Goal: Task Accomplishment & Management: Manage account settings

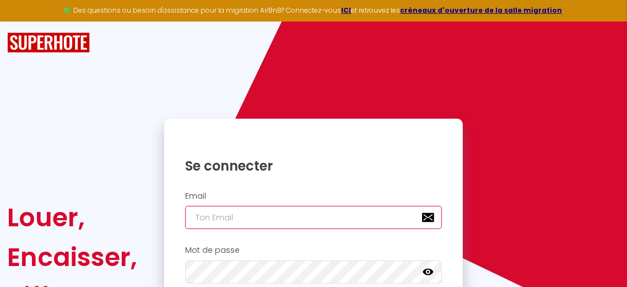
click at [203, 219] on input "email" at bounding box center [313, 217] width 257 height 23
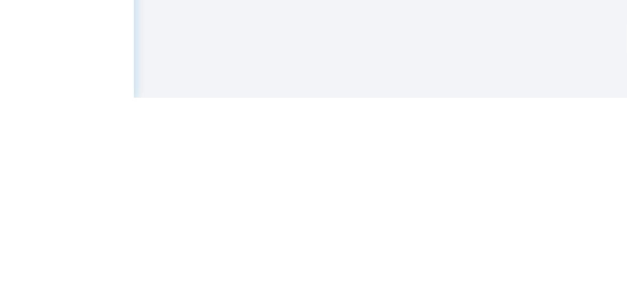
scroll to position [52, 0]
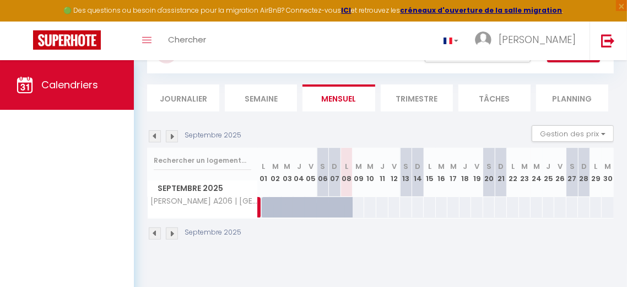
click at [425, 102] on li "Trimestre" at bounding box center [417, 97] width 72 height 27
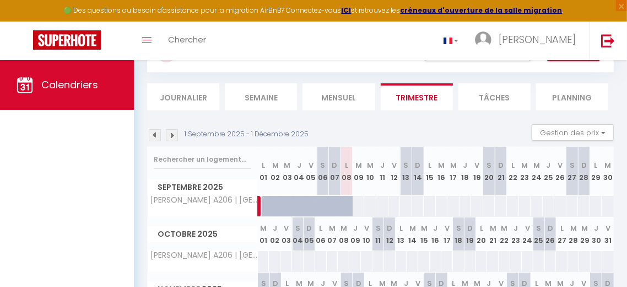
scroll to position [73, 0]
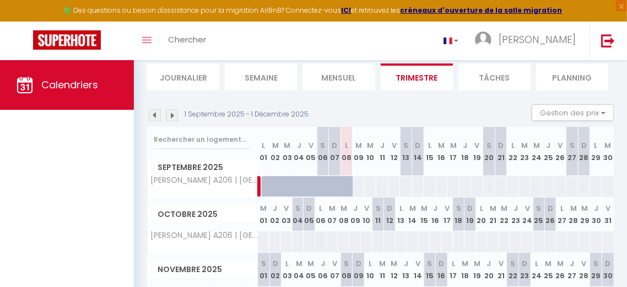
click at [169, 118] on img at bounding box center [172, 115] width 12 height 12
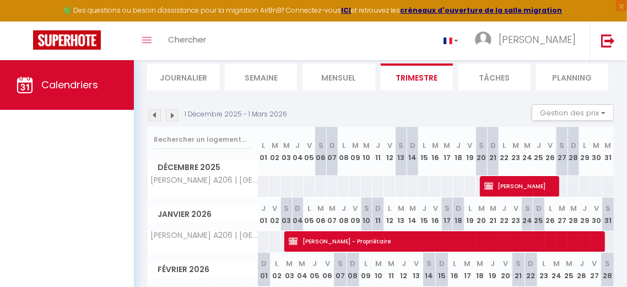
click at [171, 118] on img at bounding box center [172, 115] width 12 height 12
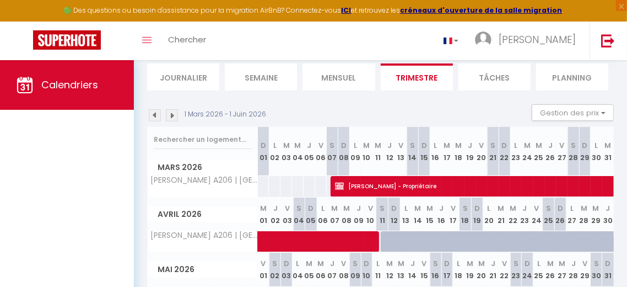
click at [171, 119] on img at bounding box center [172, 115] width 12 height 12
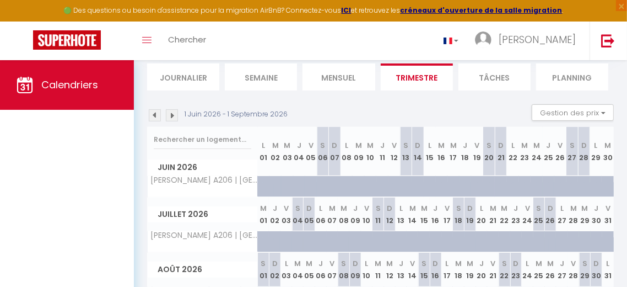
click at [151, 115] on img at bounding box center [155, 115] width 12 height 12
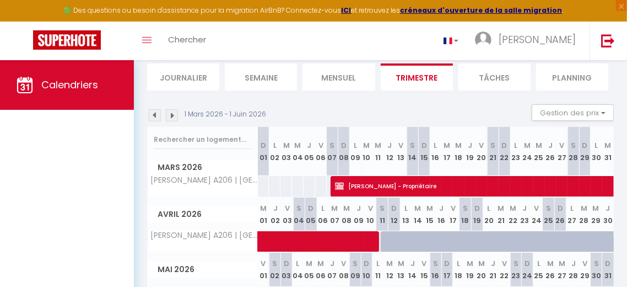
click at [153, 116] on img at bounding box center [155, 115] width 12 height 12
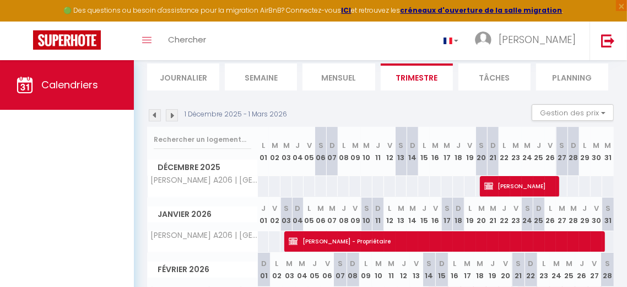
click at [152, 117] on img at bounding box center [155, 115] width 12 height 12
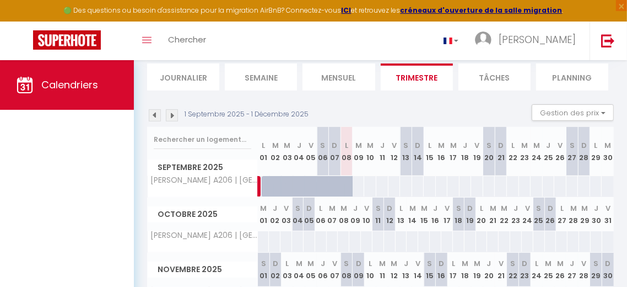
click at [155, 116] on img at bounding box center [155, 115] width 12 height 12
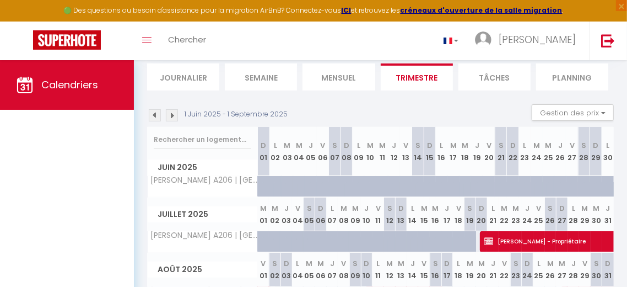
click at [149, 115] on img at bounding box center [155, 115] width 12 height 12
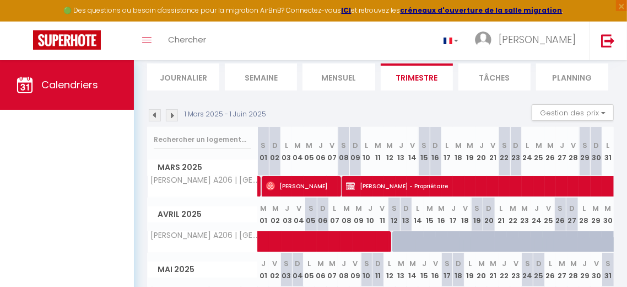
click at [149, 115] on img at bounding box center [155, 115] width 12 height 12
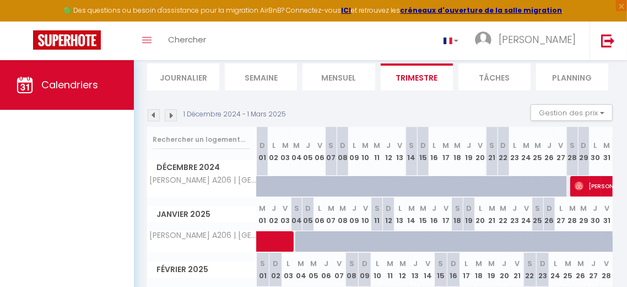
scroll to position [0, 0]
click at [174, 120] on img at bounding box center [172, 115] width 12 height 12
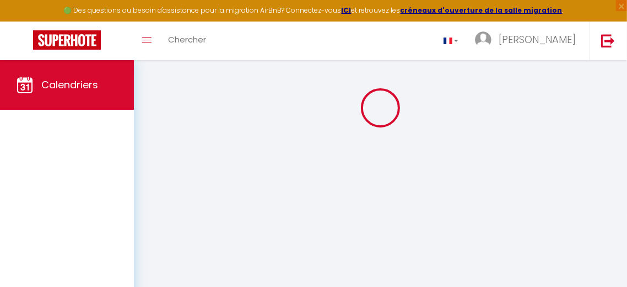
scroll to position [73, 0]
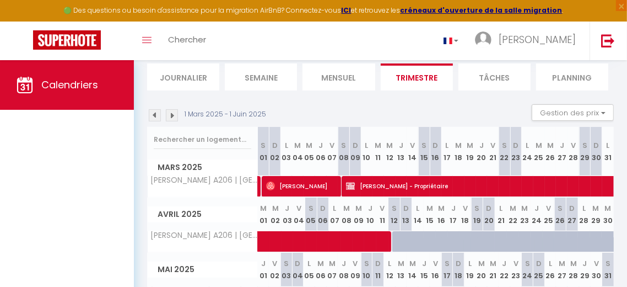
click at [172, 118] on img at bounding box center [172, 115] width 12 height 12
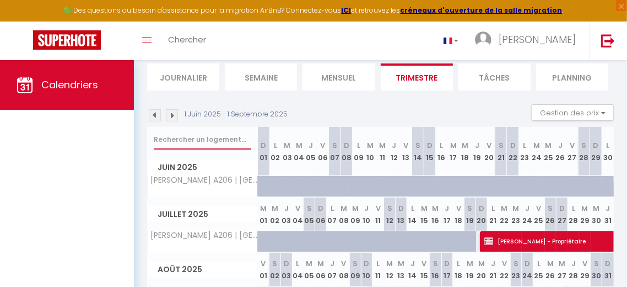
click at [165, 129] on input "text" at bounding box center [203, 139] width 98 height 20
click at [170, 119] on img at bounding box center [172, 115] width 12 height 12
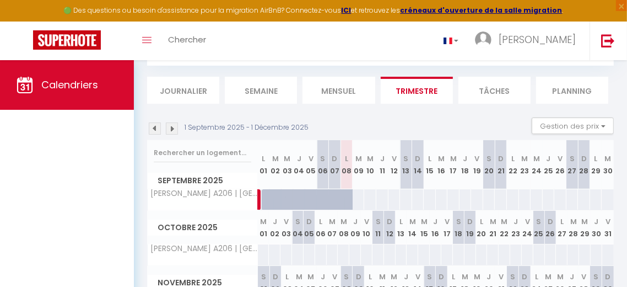
click at [171, 128] on img at bounding box center [172, 128] width 12 height 12
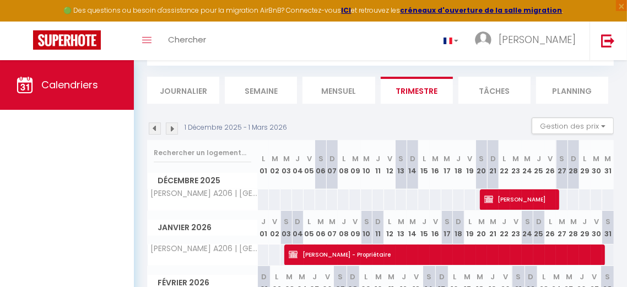
click at [168, 128] on img at bounding box center [172, 128] width 12 height 12
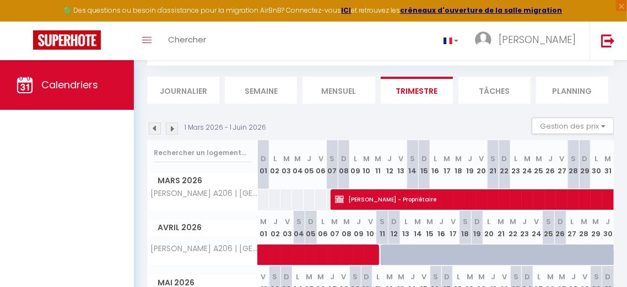
click at [152, 128] on img at bounding box center [155, 128] width 12 height 12
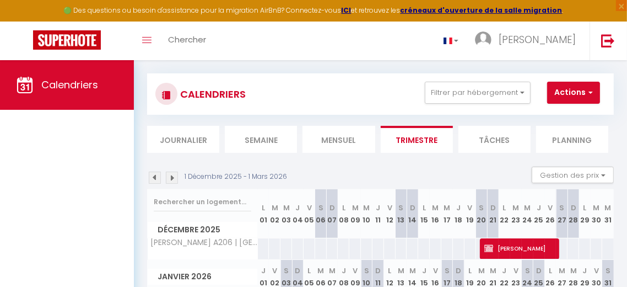
scroll to position [0, 0]
